Goal: Use online tool/utility: Utilize a website feature to perform a specific function

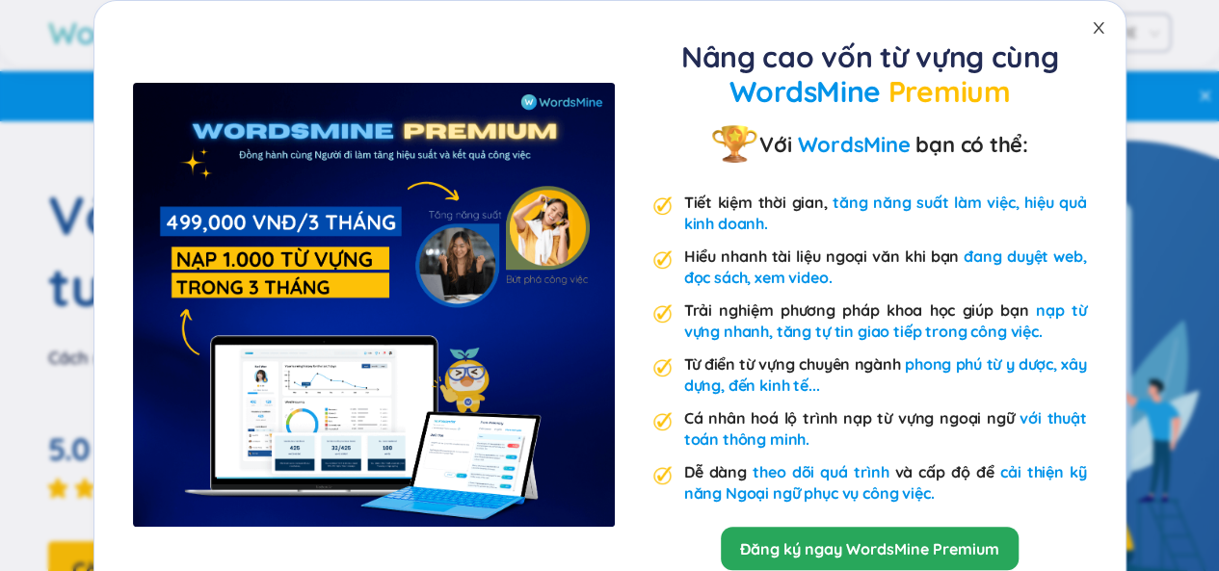
click at [1093, 26] on icon "close" at bounding box center [1098, 27] width 15 height 15
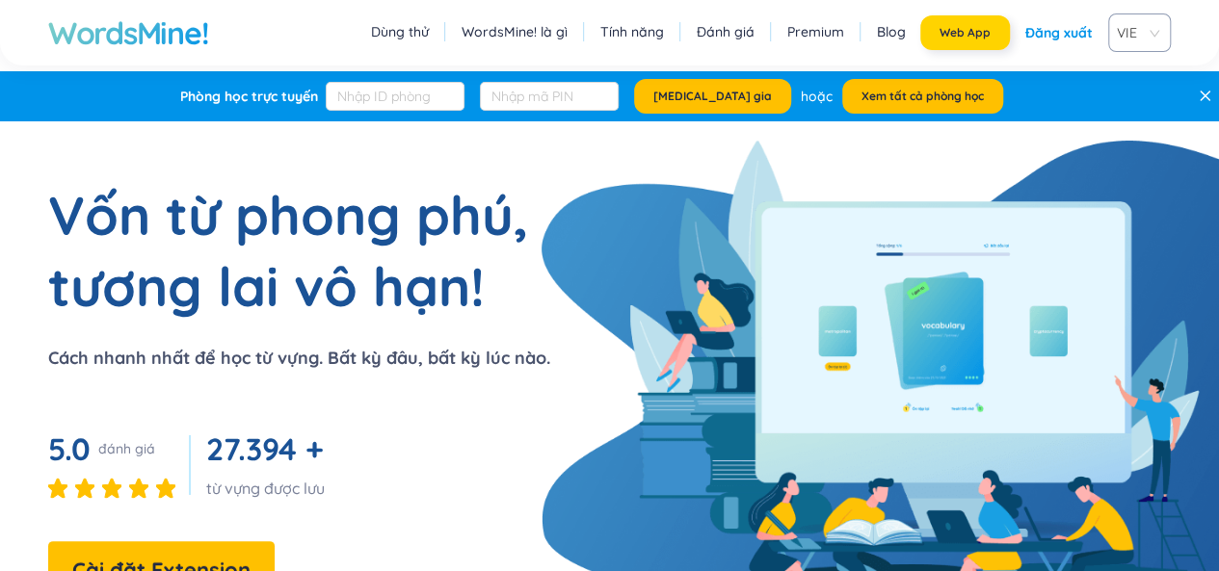
click at [975, 37] on span "Web App" at bounding box center [965, 32] width 51 height 15
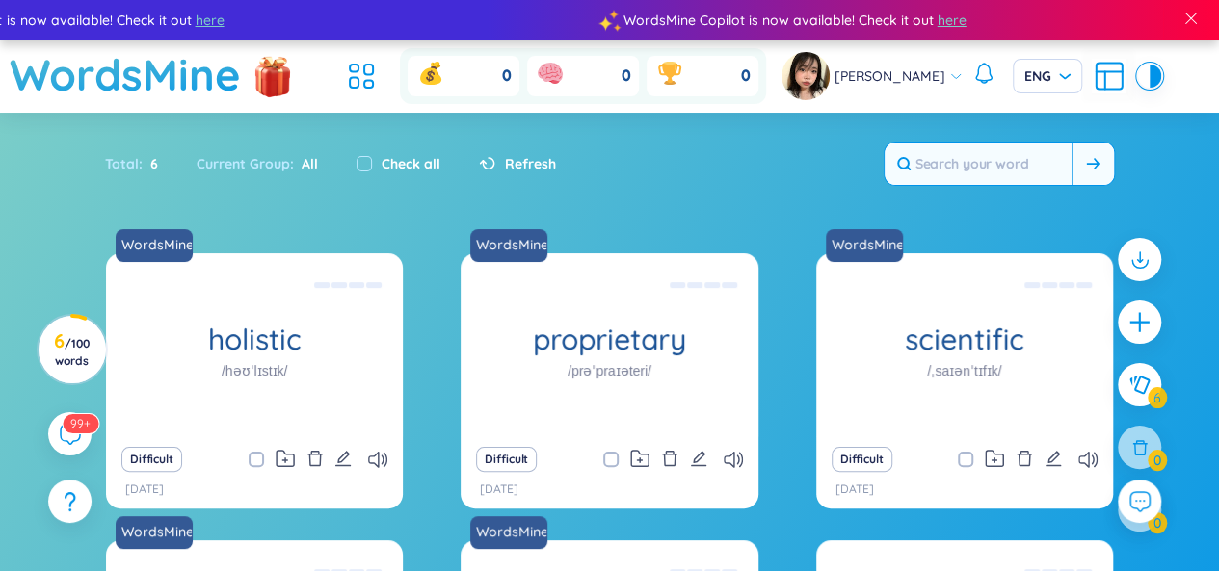
type input "ư"
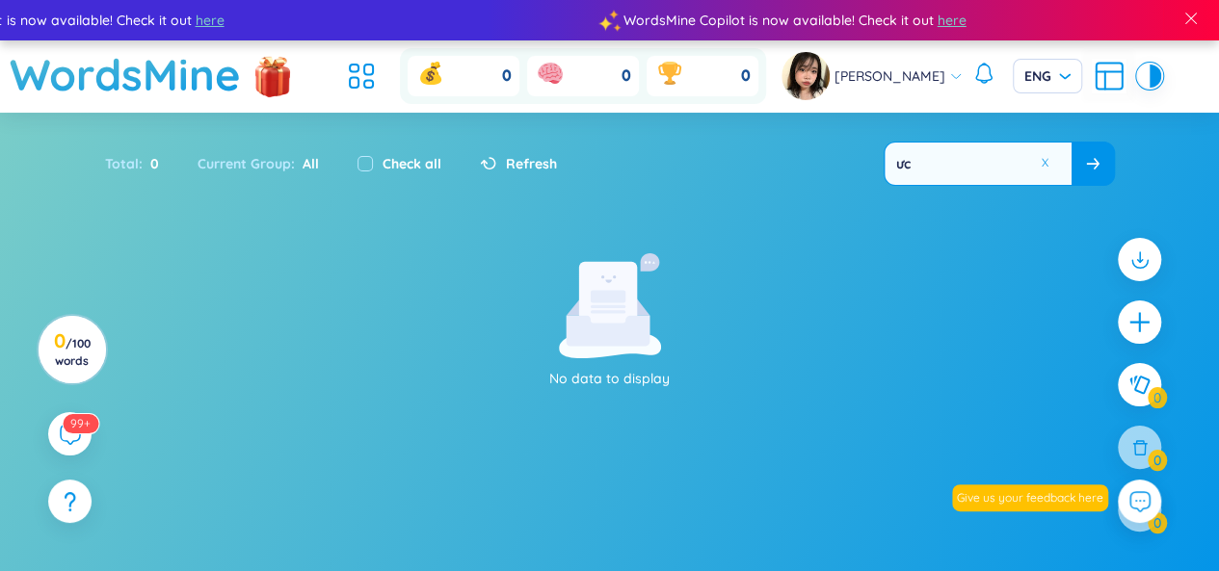
type input "ư"
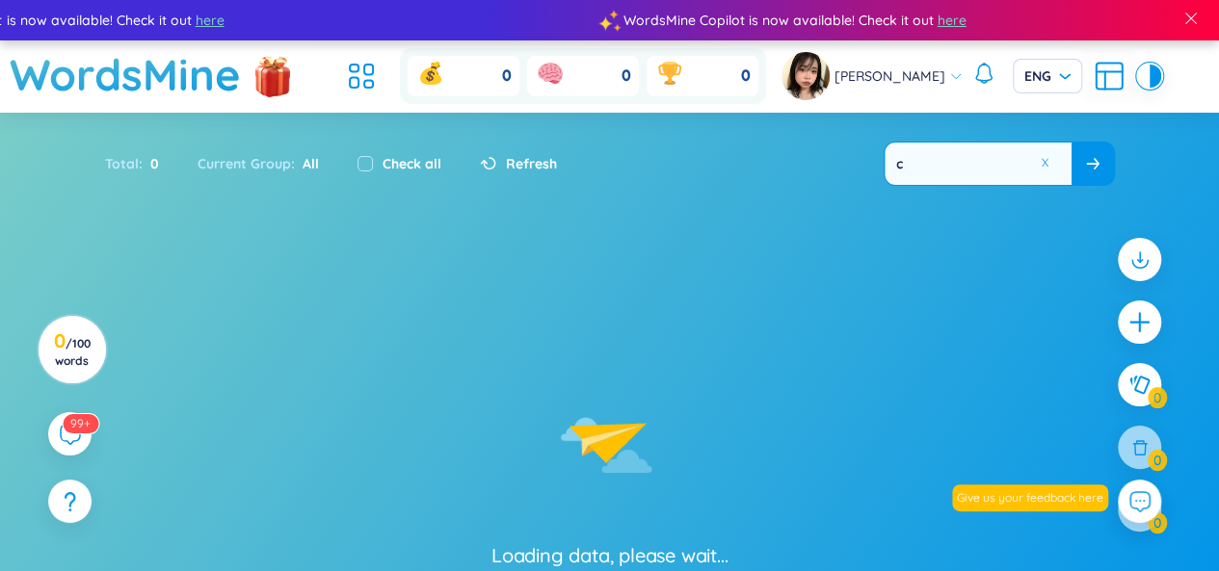
type input "co"
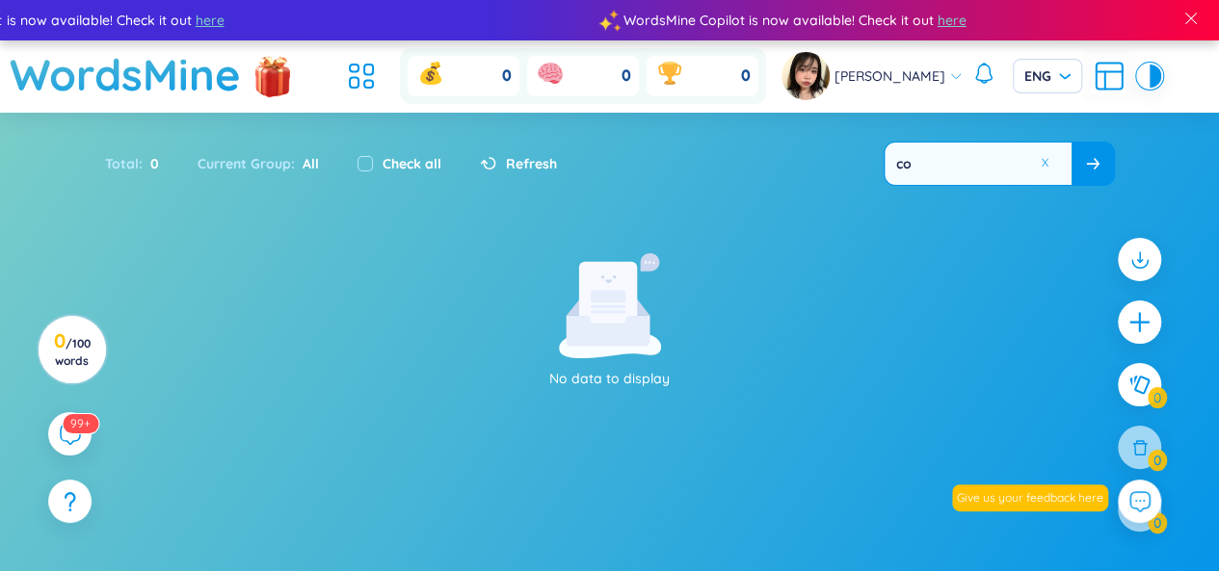
type input "c"
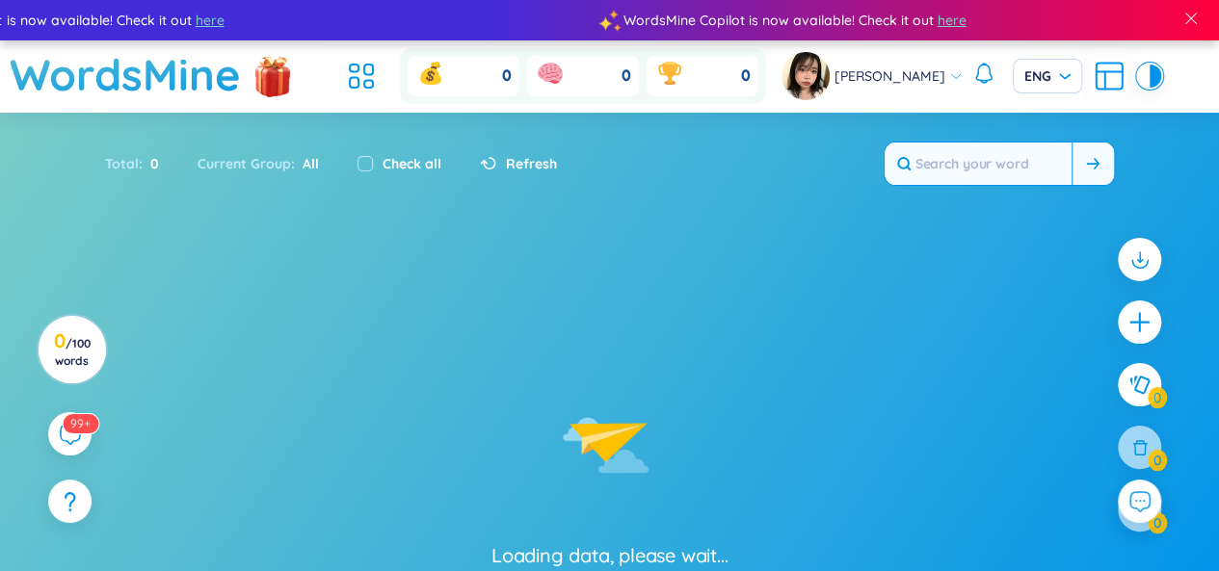
type input "c"
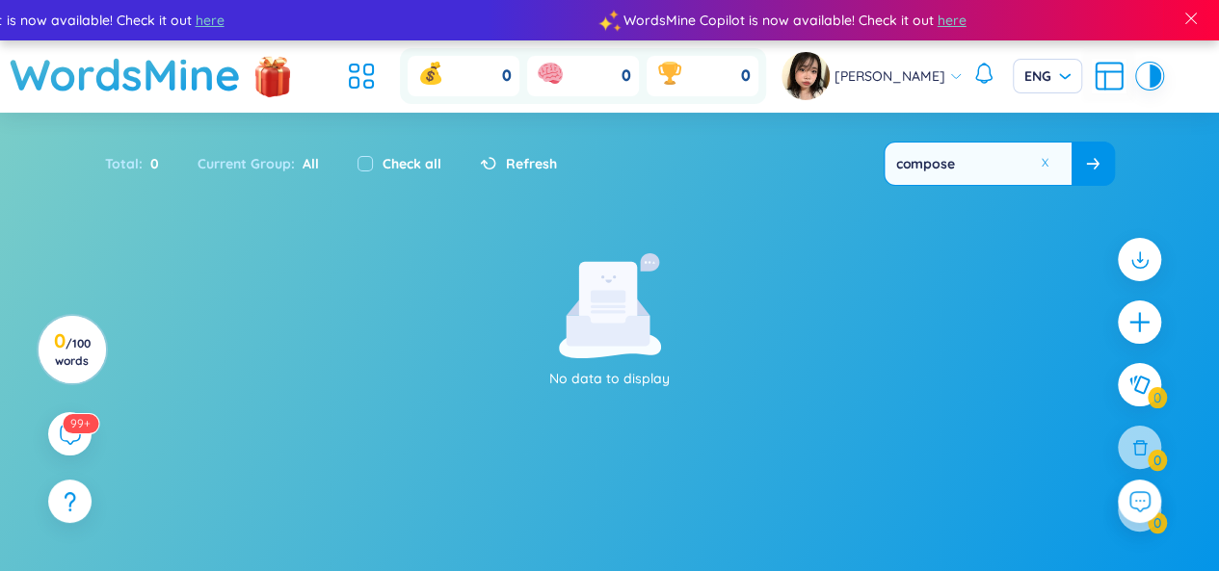
type input "compose"
click at [1094, 172] on span at bounding box center [1092, 163] width 13 height 19
